Goal: Task Accomplishment & Management: Manage account settings

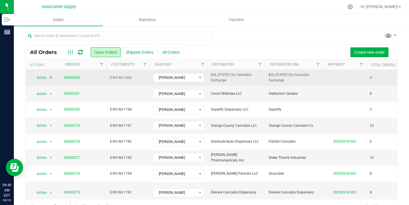
click at [50, 78] on span "select" at bounding box center [50, 77] width 5 height 5
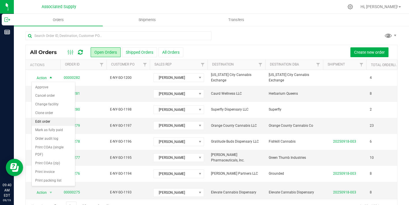
click at [51, 121] on li "Edit order" at bounding box center [53, 121] width 43 height 9
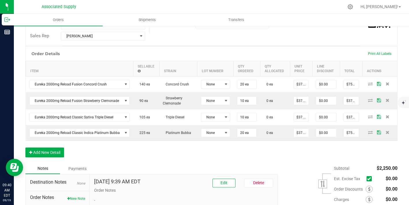
scroll to position [178, 0]
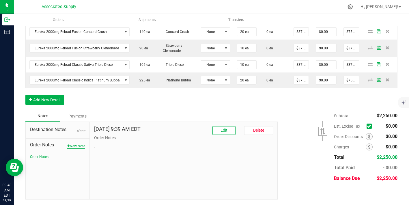
click at [77, 146] on button "New Note" at bounding box center [76, 145] width 18 height 5
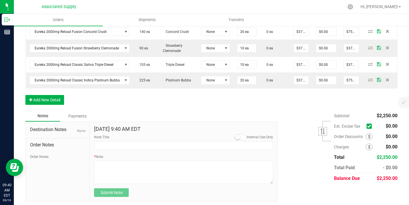
click at [115, 152] on form "[DATE] 9:40 AM EDT Internal Use Only Note Title * Note Submit Note" at bounding box center [183, 161] width 179 height 71
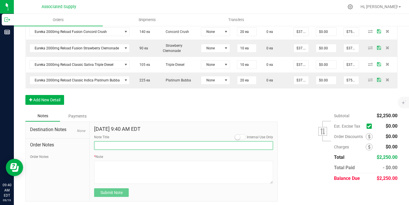
click at [113, 145] on input "Note Title" at bounding box center [183, 145] width 179 height 9
type input "NEW BANKING / WIRE INFO"
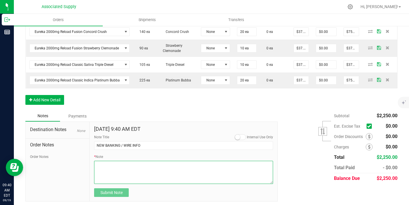
click at [123, 171] on textarea "* Note" at bounding box center [183, 172] width 179 height 23
paste textarea "Bank info for payment. Dime Community bank Routing # [US_BANK_ROUTING_MICR] Acc…"
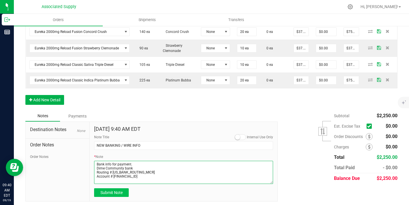
type textarea "Bank info for payment. Dime Community bank Routing # [US_BANK_ROUTING_MICR] Acc…"
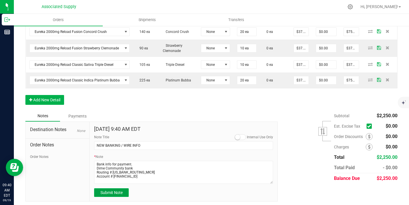
click at [117, 194] on span "Submit Note" at bounding box center [111, 192] width 22 height 5
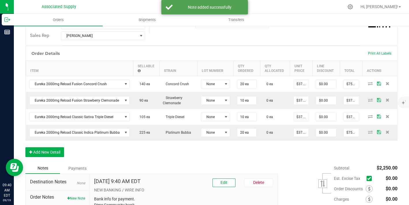
scroll to position [98, 0]
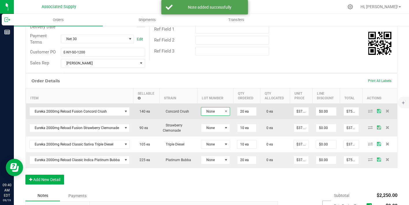
click at [216, 113] on span "None" at bounding box center [211, 111] width 21 height 8
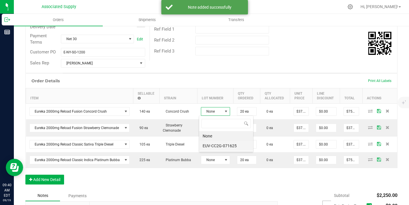
click at [213, 145] on li "EUV-CC2G-071625" at bounding box center [226, 146] width 54 height 10
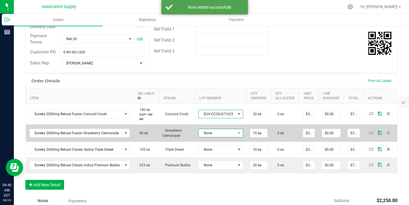
click at [218, 136] on span "None" at bounding box center [216, 133] width 37 height 8
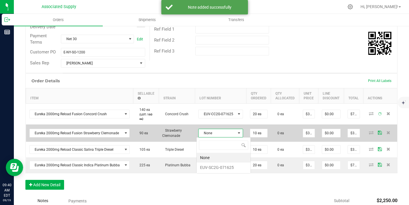
scroll to position [9, 44]
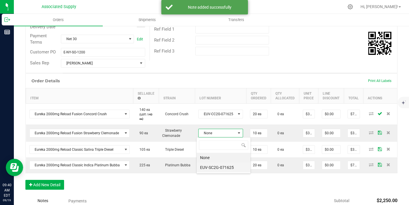
click at [215, 166] on li "EUV-SC2G-071625" at bounding box center [223, 167] width 54 height 10
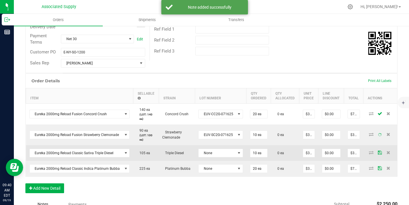
click at [220, 146] on td "None" at bounding box center [221, 153] width 52 height 16
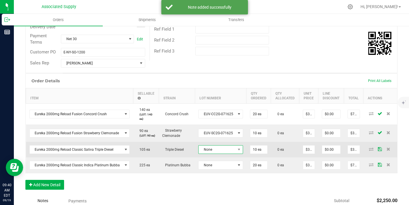
click at [219, 151] on span "None" at bounding box center [216, 149] width 37 height 8
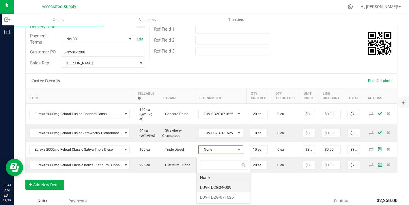
click at [220, 188] on li "EUV-TD2G04-009" at bounding box center [223, 187] width 54 height 10
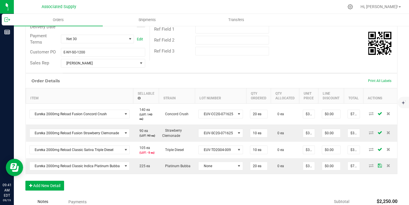
click at [226, 158] on td "EUV-TD2G04-009" at bounding box center [221, 150] width 52 height 16
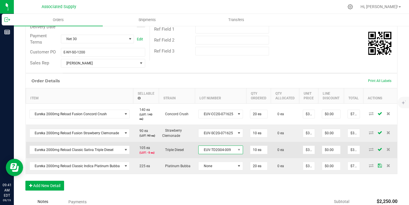
click at [225, 153] on span "EUV-TD2G04-009" at bounding box center [216, 150] width 37 height 8
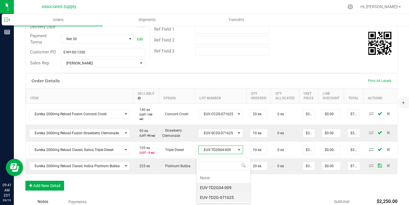
click at [219, 196] on li "EUV-TD2G-071625" at bounding box center [223, 197] width 54 height 10
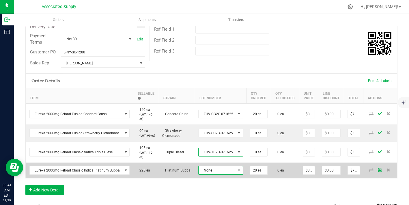
click at [221, 172] on span "None" at bounding box center [216, 170] width 37 height 8
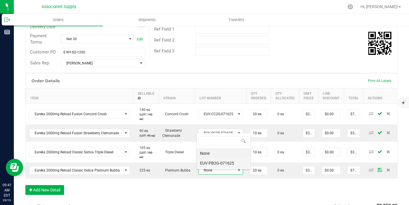
click at [225, 164] on li "EUV-PB2G-071625" at bounding box center [223, 163] width 54 height 10
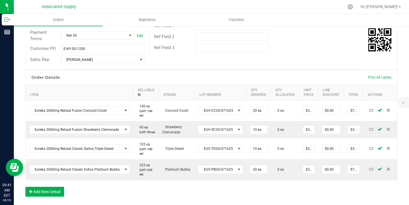
scroll to position [0, 0]
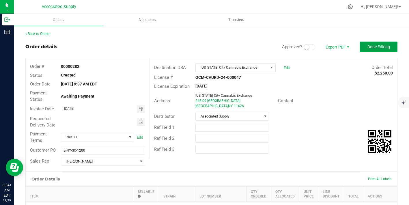
click at [383, 43] on button "Done Editing" at bounding box center [379, 47] width 38 height 10
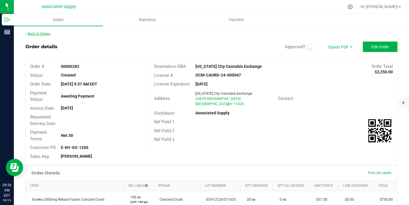
click at [48, 35] on link "Back to Orders" at bounding box center [37, 34] width 25 height 4
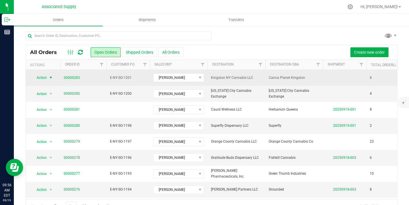
click at [50, 77] on span "select" at bounding box center [50, 77] width 5 height 5
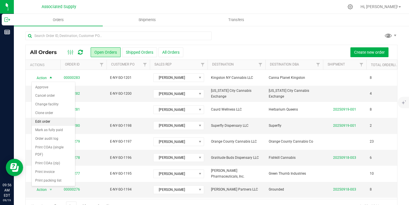
click at [43, 121] on li "Edit order" at bounding box center [53, 121] width 43 height 9
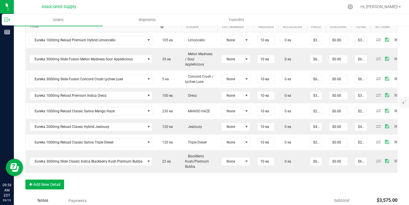
scroll to position [249, 0]
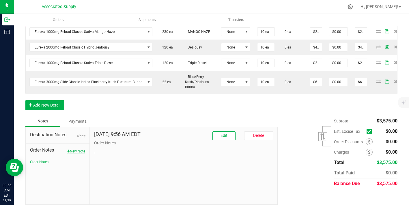
click at [75, 149] on button "New Note" at bounding box center [76, 151] width 18 height 5
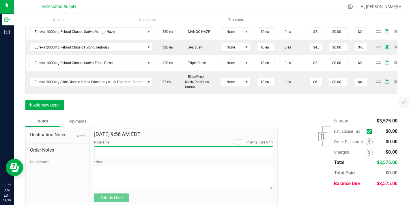
click at [105, 147] on input "Note Title" at bounding box center [183, 150] width 179 height 9
type input "NEW BANKING / WIRE INFO"
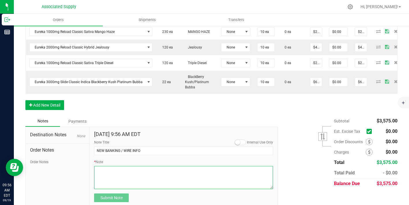
click at [121, 168] on textarea "* Note" at bounding box center [183, 177] width 179 height 23
paste textarea "[PERSON_NAME][EMAIL_ADDRESS][DOMAIN_NAME]"
type textarea "[PERSON_NAME][EMAIL_ADDRESS][DOMAIN_NAME]"
drag, startPoint x: 142, startPoint y: 166, endPoint x: 78, endPoint y: 161, distance: 63.9
click at [81, 161] on div "Destination Notes None Order Notes Order Notes [DATE] 9:56 AM EDT Internal Use …" at bounding box center [151, 167] width 252 height 80
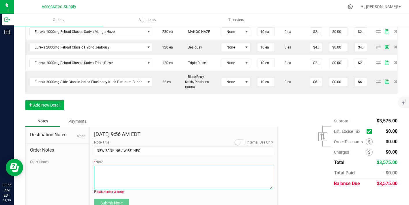
paste textarea "Bank info for payment. Dime Community bank Routing # [US_BANK_ROUTING_MICR] Acc…"
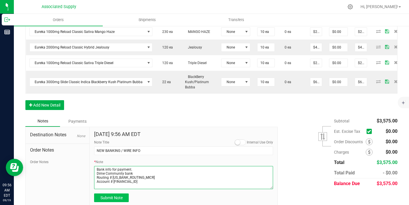
type textarea "Bank info for payment. Dime Community bank Routing # [US_BANK_ROUTING_MICR] Acc…"
click at [114, 195] on span "Submit Note" at bounding box center [111, 197] width 22 height 5
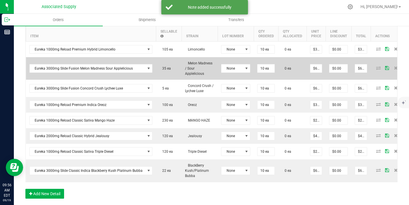
scroll to position [159, 0]
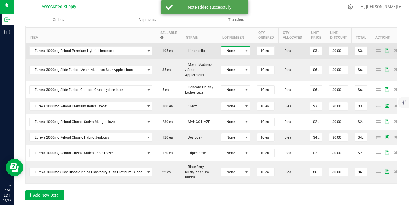
click at [238, 52] on span "None" at bounding box center [231, 51] width 21 height 8
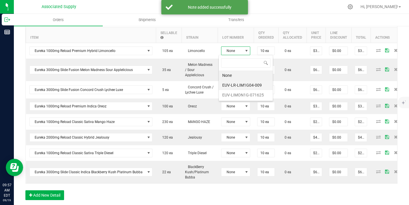
click at [234, 87] on li "EUV-LR-LIM1G04-009" at bounding box center [246, 85] width 54 height 10
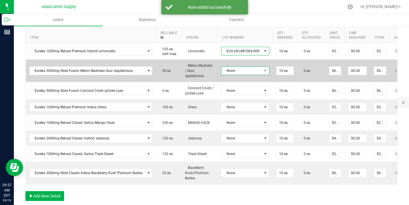
click at [236, 69] on span "None" at bounding box center [241, 71] width 40 height 8
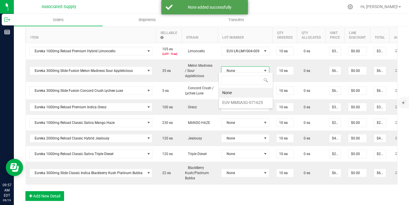
scroll to position [9, 48]
click at [237, 99] on li "EUV-MMSA3G-071625" at bounding box center [246, 103] width 54 height 10
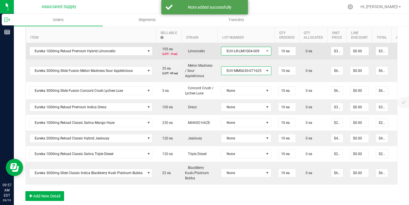
click at [244, 53] on span "EUV-LR-LIM1G04-009" at bounding box center [242, 51] width 42 height 8
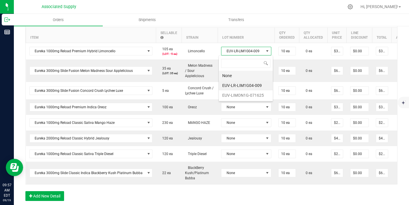
scroll to position [9, 50]
click at [242, 93] on li "EUV-LIMON1G-071625" at bounding box center [246, 95] width 54 height 10
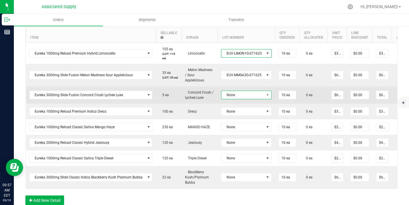
click at [242, 91] on span "None" at bounding box center [242, 95] width 43 height 8
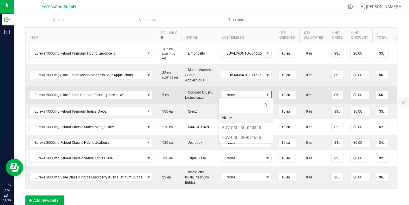
scroll to position [9, 50]
click at [285, 92] on input "10" at bounding box center [287, 95] width 17 height 8
type input "5 ea"
type input "$312.50"
click at [264, 92] on span at bounding box center [267, 95] width 7 height 8
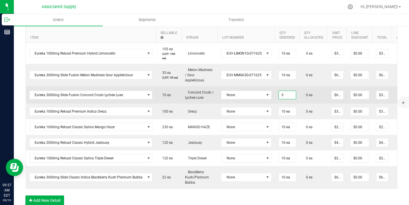
click at [282, 93] on input "5" at bounding box center [287, 95] width 17 height 8
type input "10 ea"
type input "$625.00"
click at [260, 93] on span "None" at bounding box center [242, 95] width 43 height 8
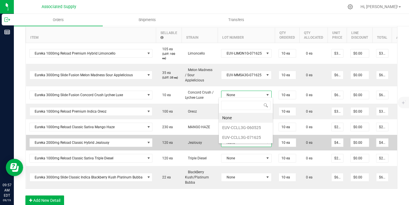
click at [246, 138] on span "None" at bounding box center [246, 142] width 50 height 9
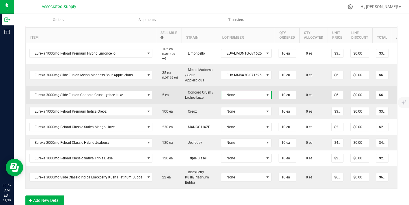
click at [253, 91] on span "None" at bounding box center [242, 95] width 43 height 8
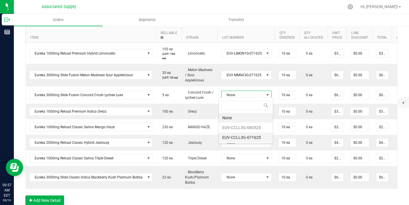
click at [248, 134] on li "EUV-CCLL3G-071625" at bounding box center [246, 137] width 54 height 10
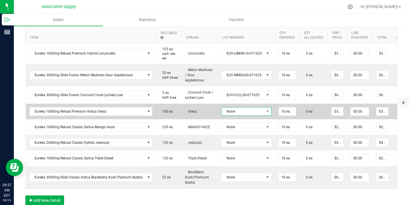
click at [250, 113] on span "None" at bounding box center [242, 111] width 43 height 8
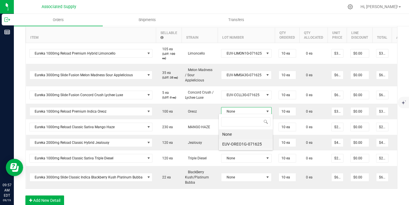
click at [246, 142] on li "EUV-OREO1G-071625" at bounding box center [246, 144] width 54 height 10
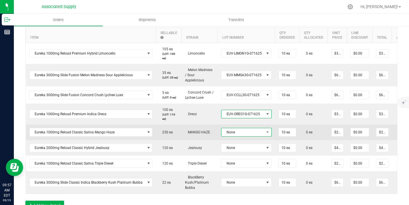
click at [251, 133] on span "None" at bounding box center [242, 132] width 43 height 8
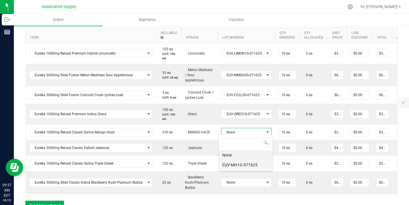
click at [246, 164] on li "EUV-MH1G-071625" at bounding box center [246, 165] width 54 height 10
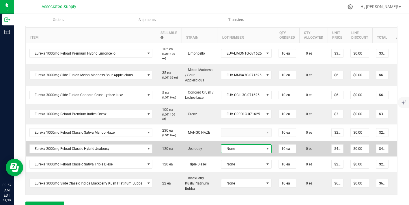
click at [245, 153] on td "None" at bounding box center [246, 149] width 57 height 16
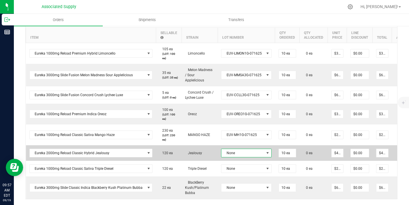
click at [245, 153] on span "None" at bounding box center [242, 153] width 43 height 8
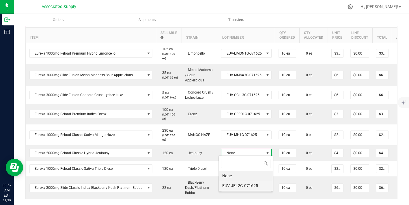
click at [242, 187] on li "EUV-JEL2G-071625" at bounding box center [246, 186] width 54 height 10
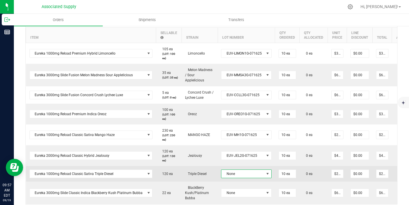
click at [242, 173] on span "None" at bounding box center [242, 174] width 43 height 8
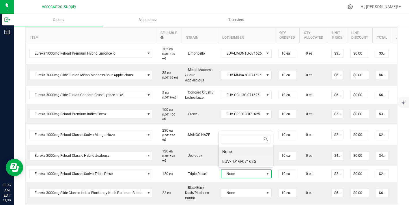
click at [243, 163] on li "EUV-TD1G-071625" at bounding box center [246, 161] width 54 height 10
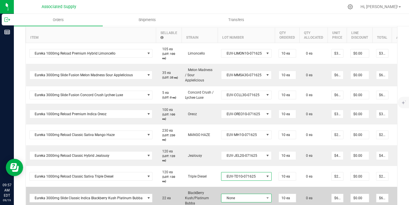
click at [246, 194] on span "None" at bounding box center [242, 198] width 43 height 8
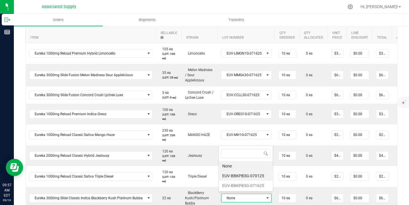
click at [247, 177] on li "EUV-BBKPB3G-070125" at bounding box center [246, 176] width 54 height 10
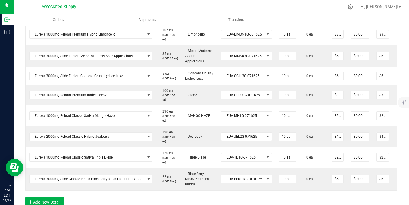
scroll to position [208, 0]
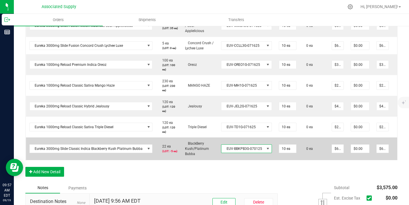
click at [250, 148] on span "EUV-BBKPB3G-070125" at bounding box center [242, 149] width 43 height 8
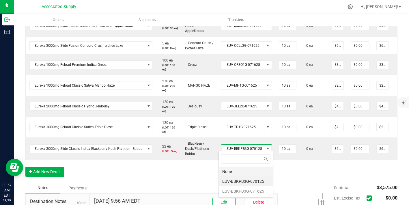
scroll to position [0, 0]
click at [250, 190] on li "EUV-BBKPB3G-071625" at bounding box center [246, 191] width 54 height 10
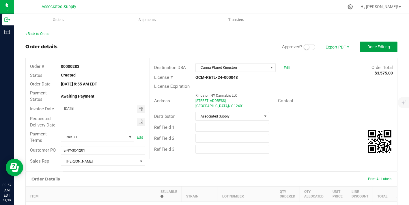
click at [378, 47] on span "Done Editing" at bounding box center [378, 46] width 23 height 5
